Goal: Share content

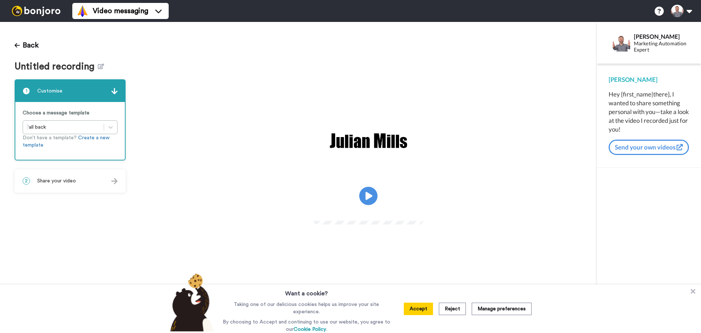
click at [121, 187] on div "2 Share your video" at bounding box center [69, 181] width 109 height 22
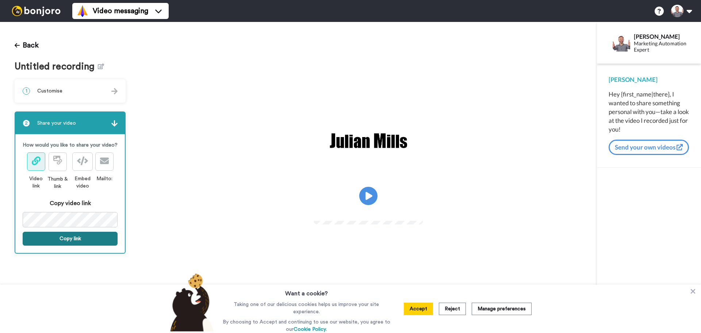
click at [100, 238] on button "Copy link" at bounding box center [70, 238] width 95 height 14
